Goal: Information Seeking & Learning: Learn about a topic

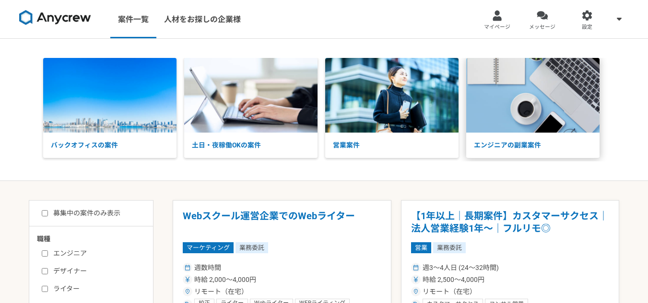
click at [534, 96] on img at bounding box center [532, 95] width 133 height 75
click at [533, 116] on img at bounding box center [532, 95] width 133 height 75
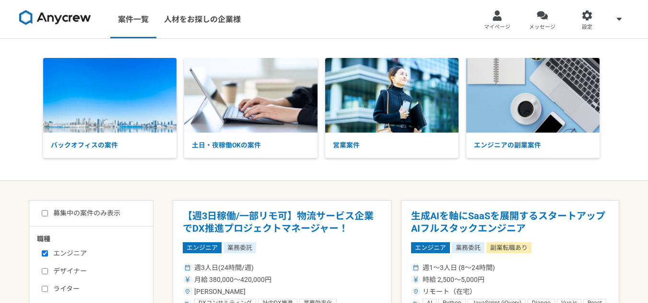
select select "3"
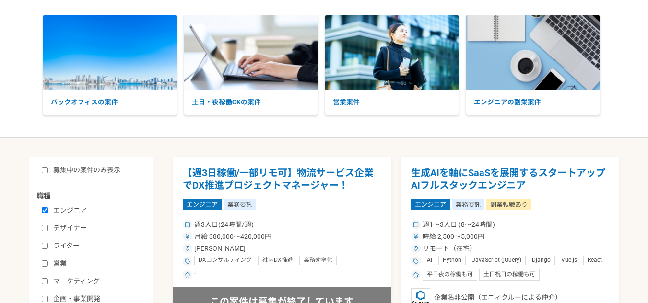
scroll to position [96, 0]
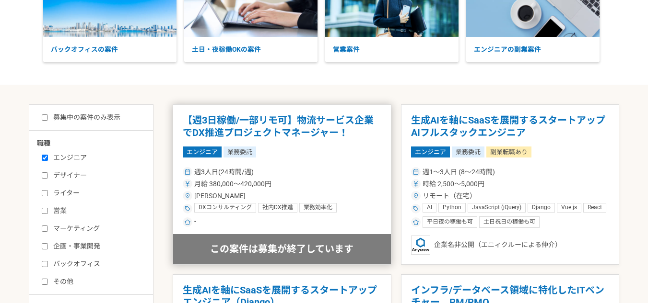
click at [305, 114] on article "【週3日稼働/一部リモ可】物流サービス企業でDX推進プロジェクトマネージャー！ エンジニア 業務委託 週3人日(24時間/週) 月給 380,000〜420,…" at bounding box center [282, 184] width 219 height 161
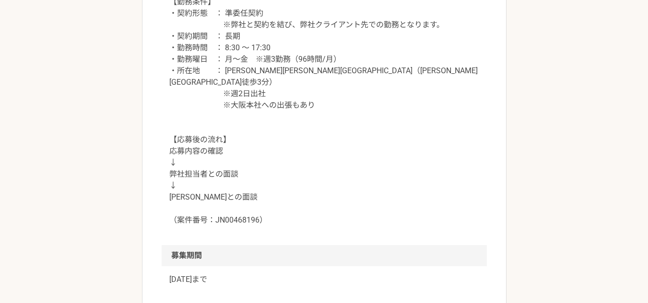
scroll to position [1007, 0]
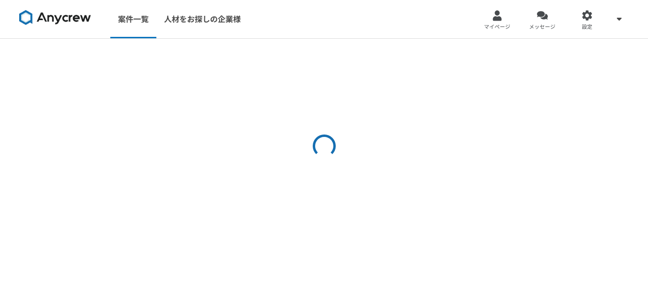
select select "3"
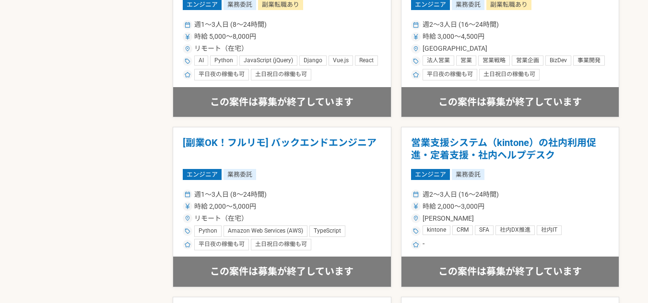
scroll to position [1007, 0]
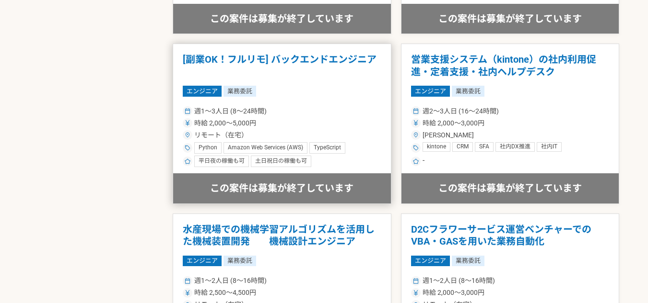
click at [316, 60] on h1 "[副業OK！フルリモ] バックエンドエンジニア" at bounding box center [282, 66] width 198 height 24
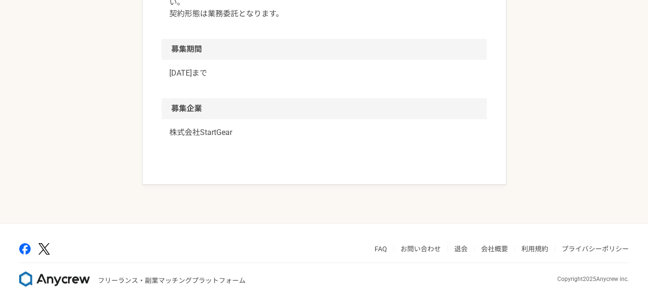
scroll to position [761, 0]
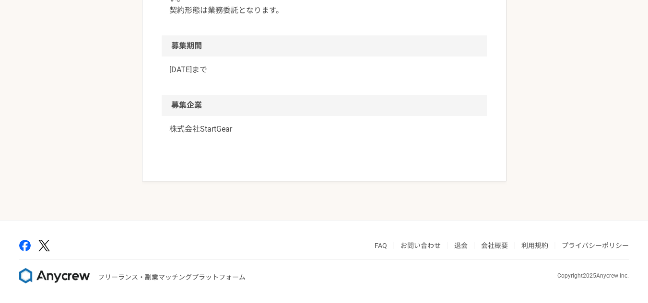
click at [206, 126] on p "株式会社StartGear" at bounding box center [324, 130] width 310 height 12
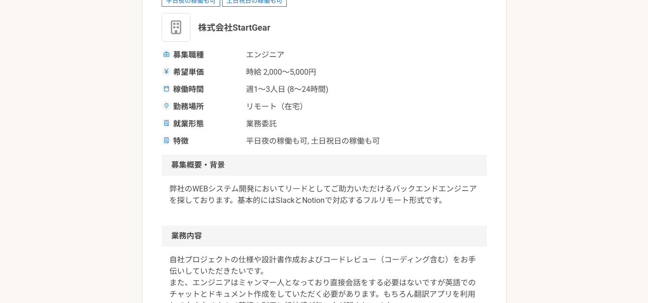
scroll to position [138, 0]
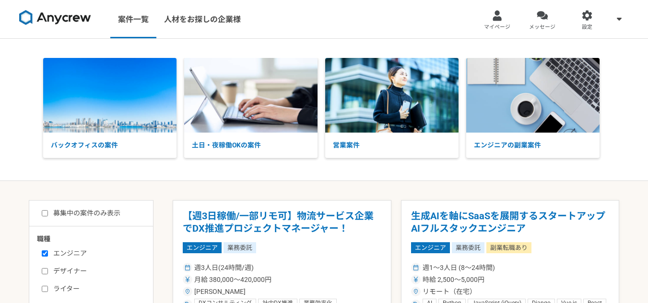
select select "3"
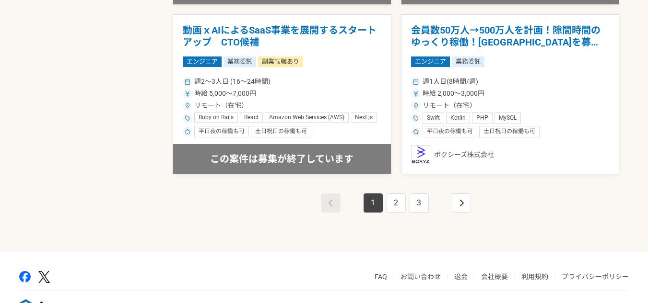
scroll to position [1726, 0]
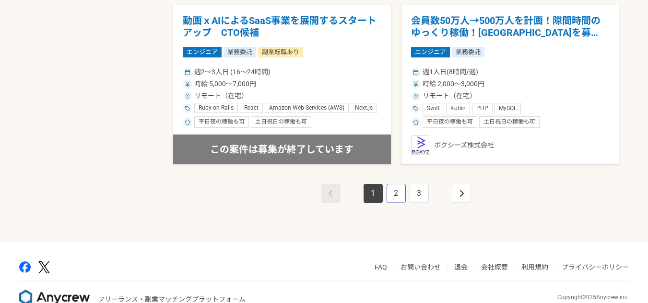
click at [402, 190] on link "2" at bounding box center [395, 193] width 19 height 19
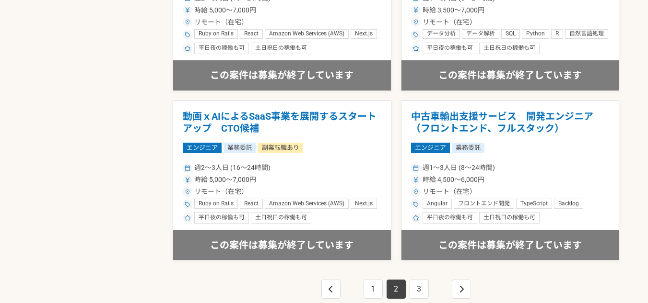
scroll to position [1678, 0]
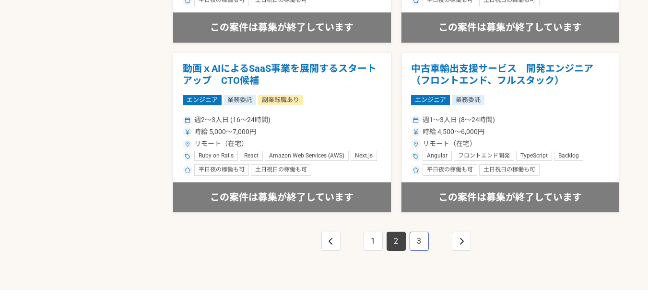
click at [419, 243] on link "3" at bounding box center [418, 241] width 19 height 19
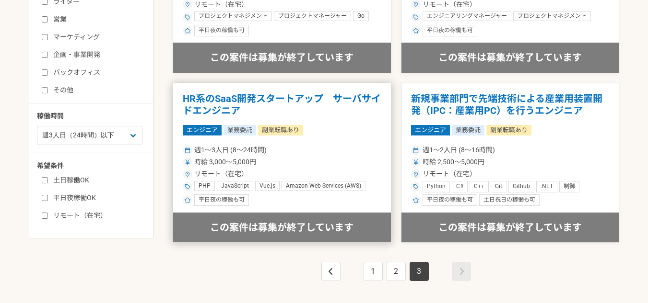
scroll to position [387, 0]
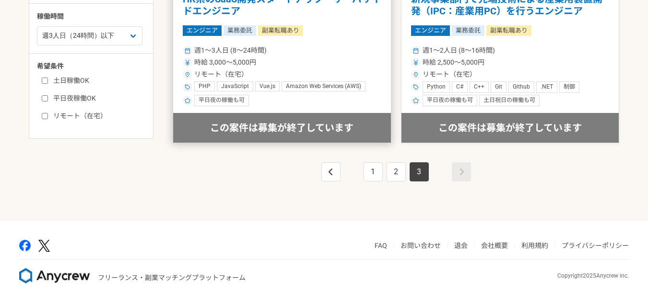
click at [239, 0] on h1 "HR系のSaaS開発スタートアップ　サーバサイドエンジニア" at bounding box center [282, 5] width 198 height 24
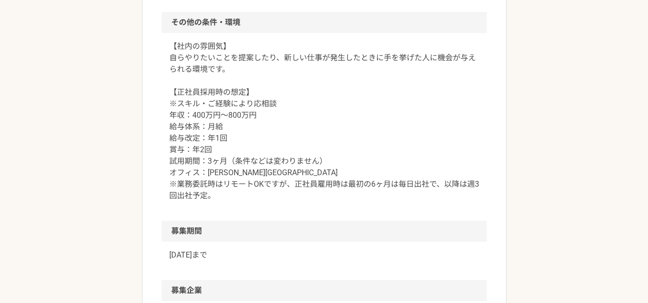
scroll to position [1150, 0]
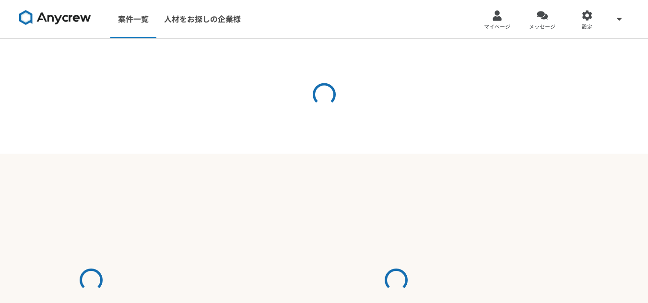
select select "3"
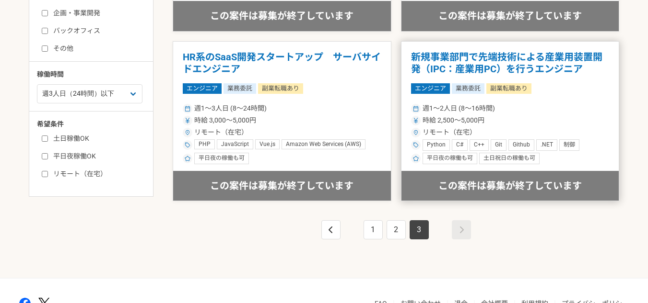
scroll to position [383, 0]
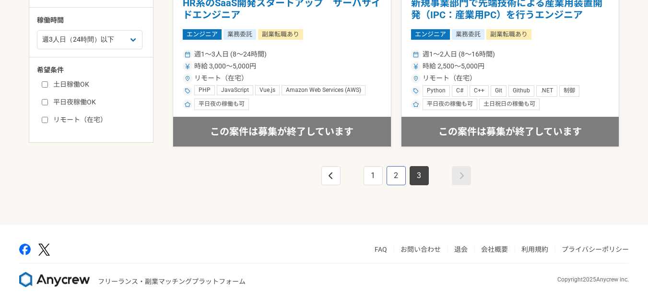
click at [392, 182] on link "2" at bounding box center [395, 175] width 19 height 19
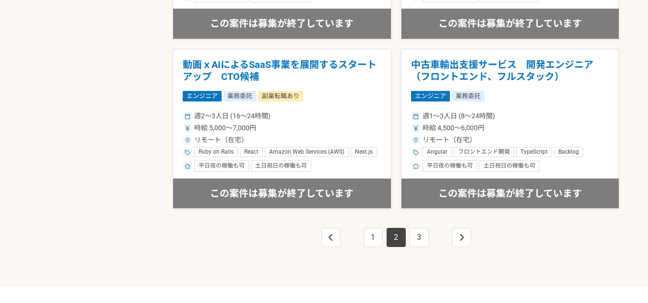
scroll to position [1630, 0]
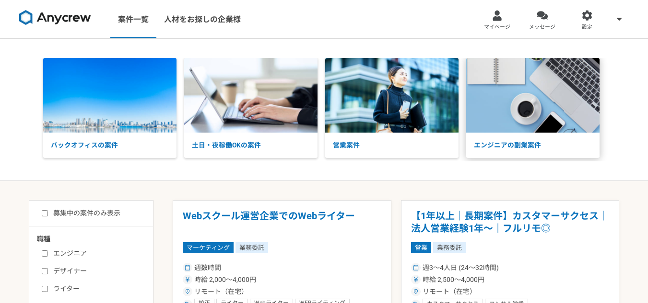
click at [499, 100] on img at bounding box center [532, 95] width 133 height 75
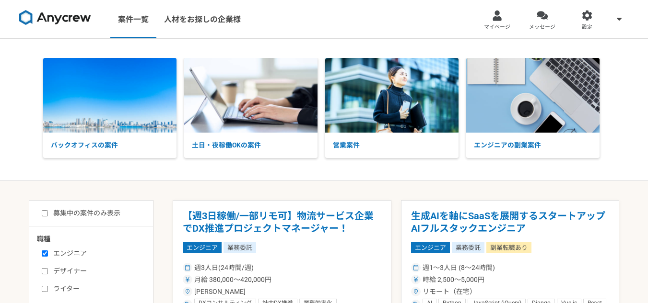
select select "3"
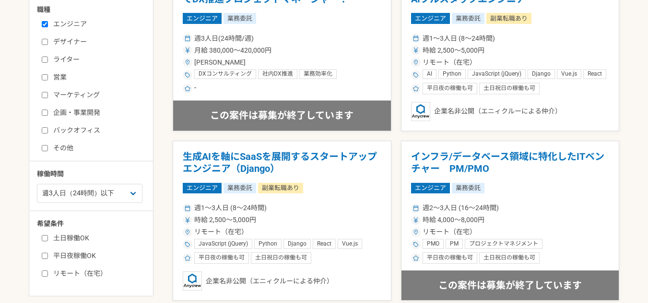
scroll to position [240, 0]
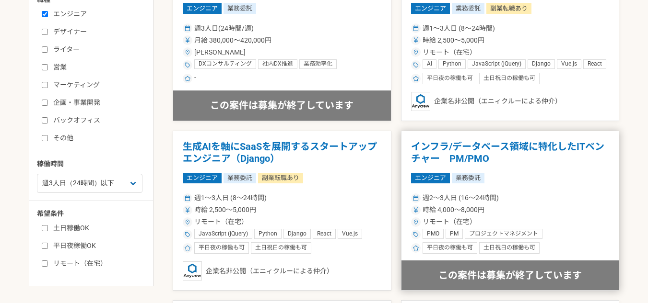
click at [482, 146] on h1 "インフラ/データベース領域に特化したITベンチャー　PM/PMO" at bounding box center [510, 153] width 198 height 24
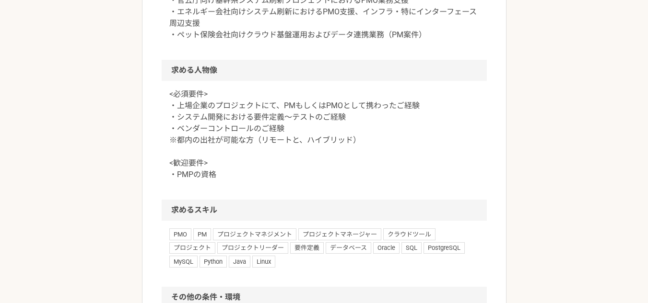
scroll to position [719, 0]
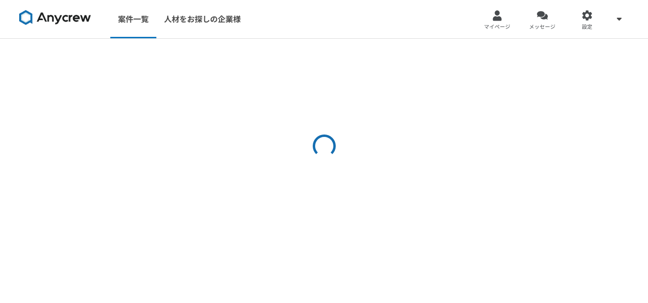
select select "3"
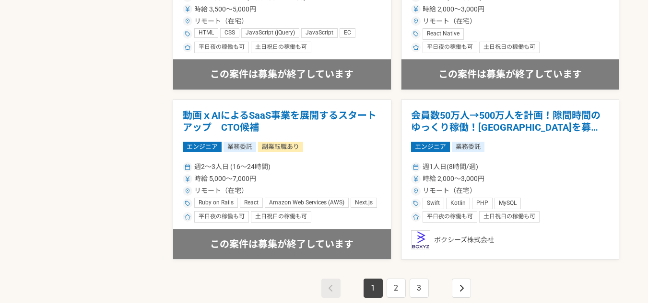
scroll to position [1630, 0]
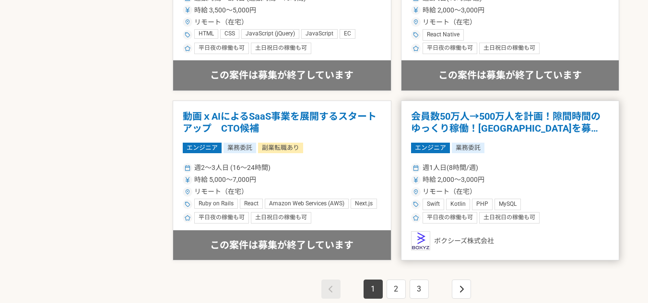
click at [492, 118] on h1 "会員数50万人→500万人を計画！隙間時間のゆっくり稼働！[GEOGRAPHIC_DATA]を募集！" at bounding box center [510, 123] width 198 height 24
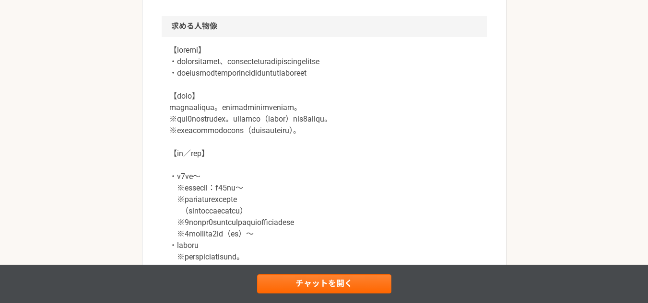
scroll to position [815, 0]
